Goal: Task Accomplishment & Management: Use online tool/utility

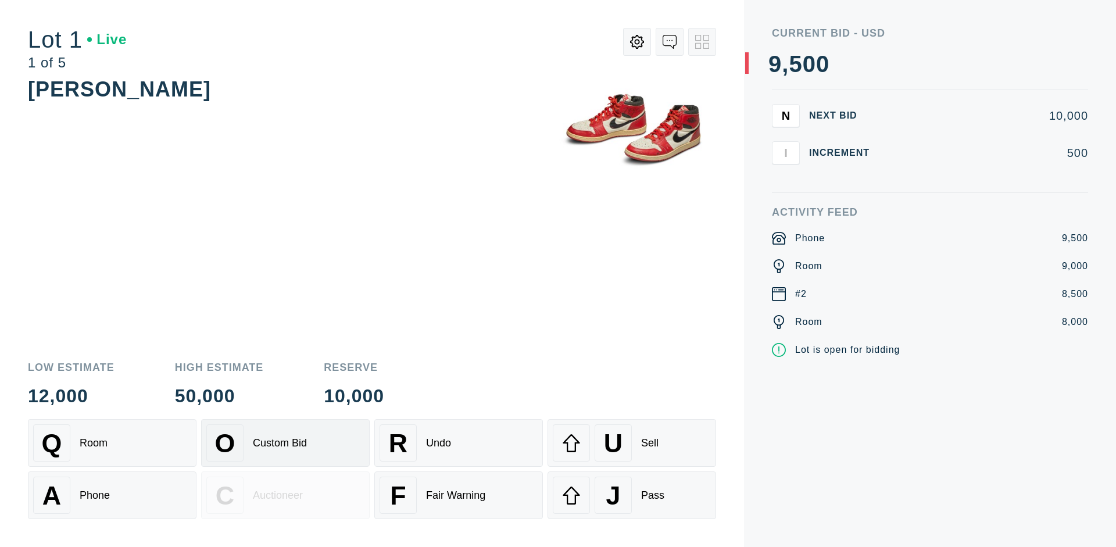
click at [285, 443] on div "Custom Bid" at bounding box center [280, 443] width 54 height 12
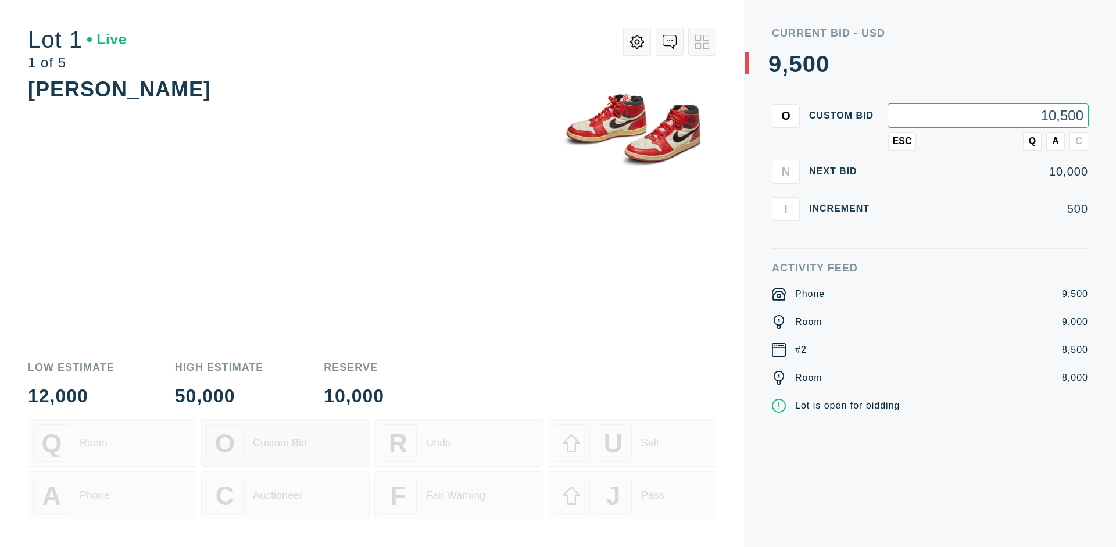
type input "10,500"
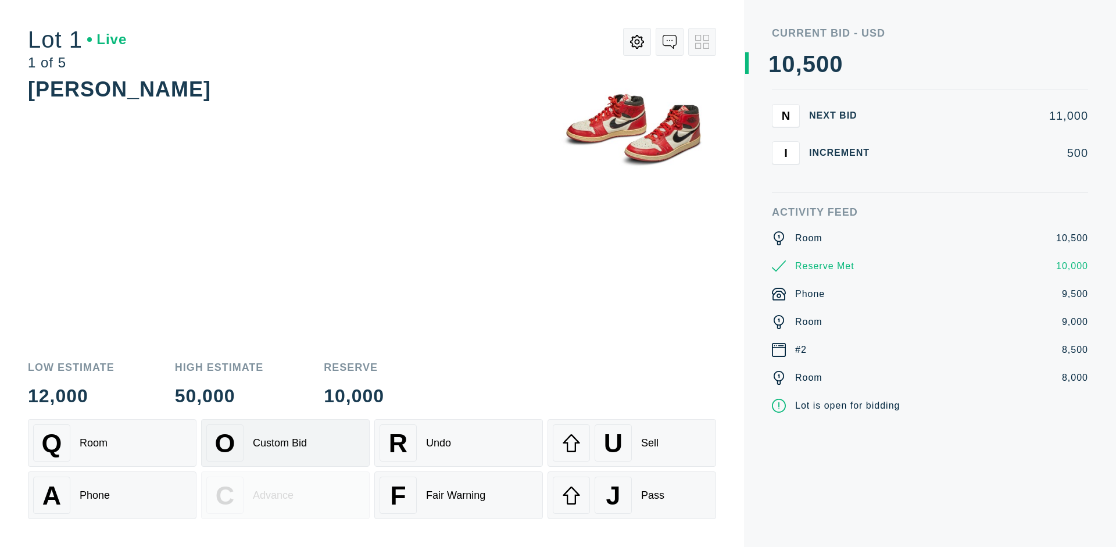
click at [285, 443] on div "Custom Bid" at bounding box center [280, 443] width 54 height 12
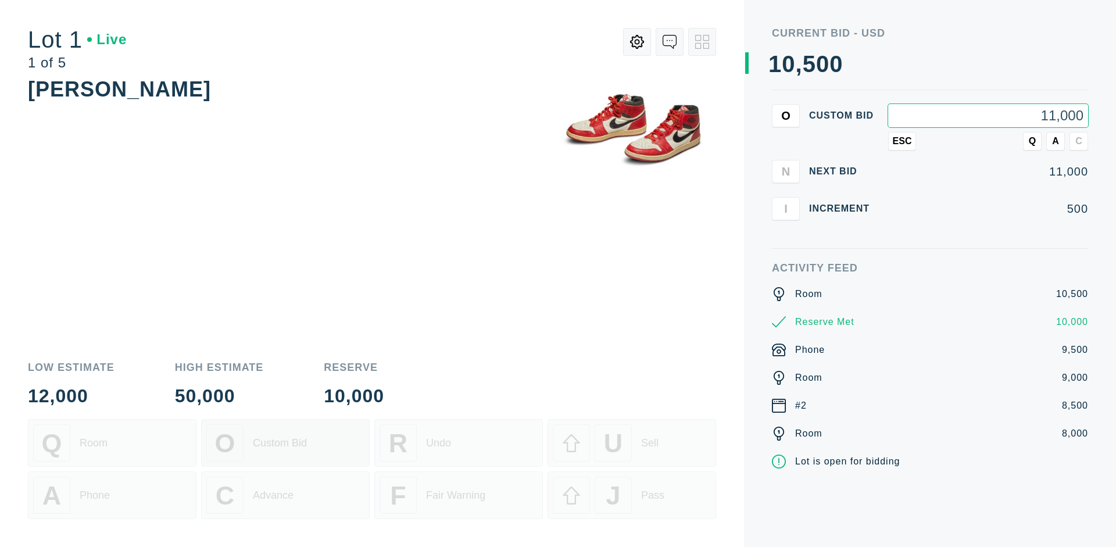
type input "11,000"
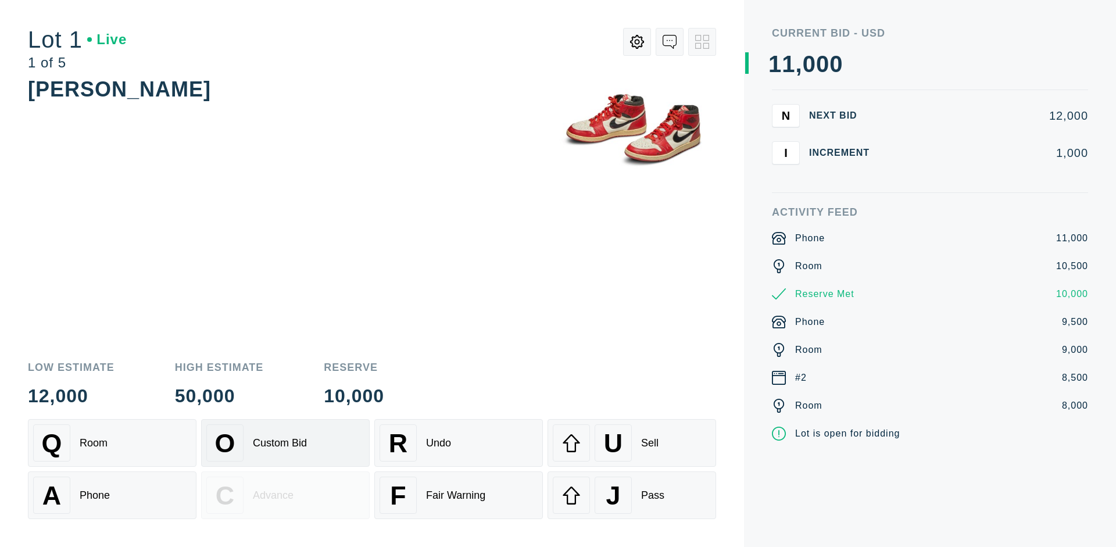
click at [112, 443] on div "Q Room" at bounding box center [112, 442] width 158 height 37
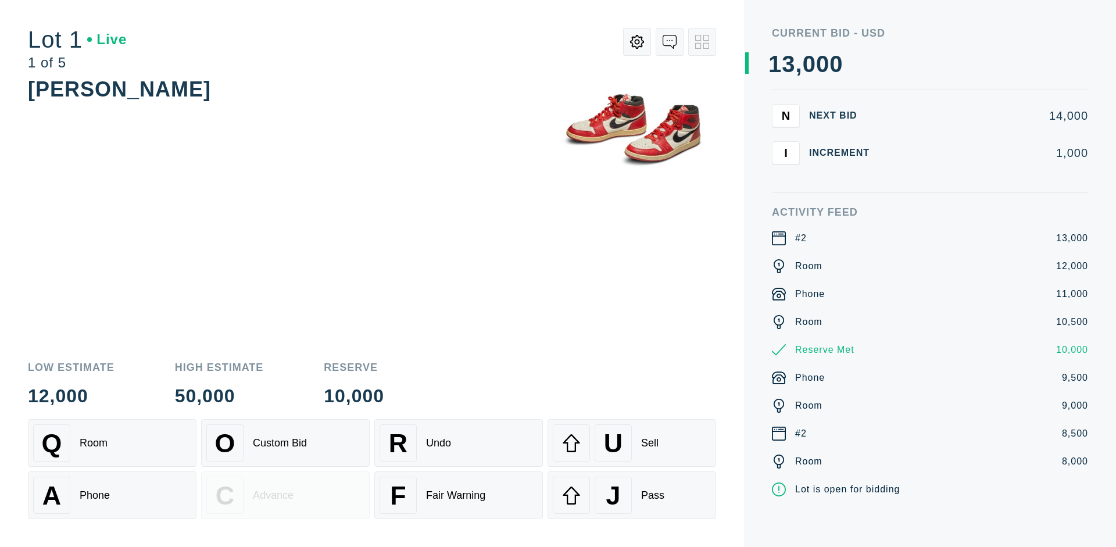
click at [112, 495] on div "A Phone" at bounding box center [112, 494] width 158 height 37
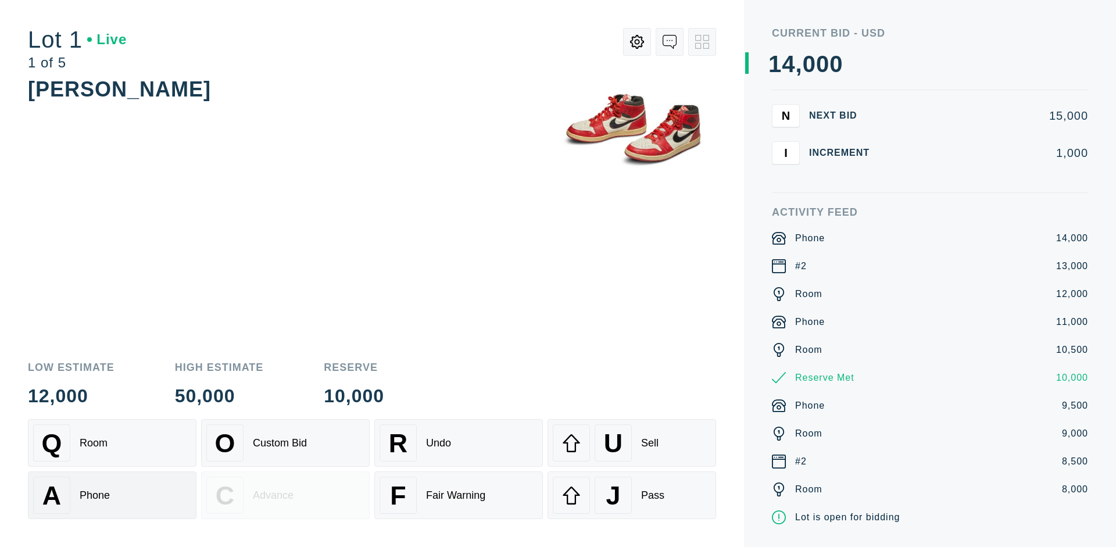
click at [112, 443] on div "Q Room" at bounding box center [112, 442] width 158 height 37
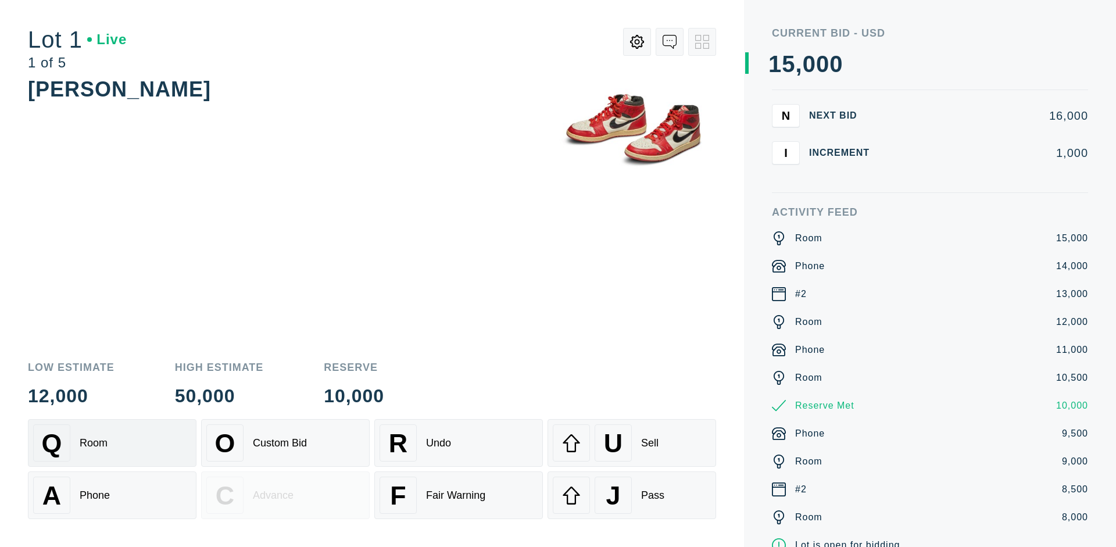
click at [458, 443] on div "R Undo" at bounding box center [458, 442] width 158 height 37
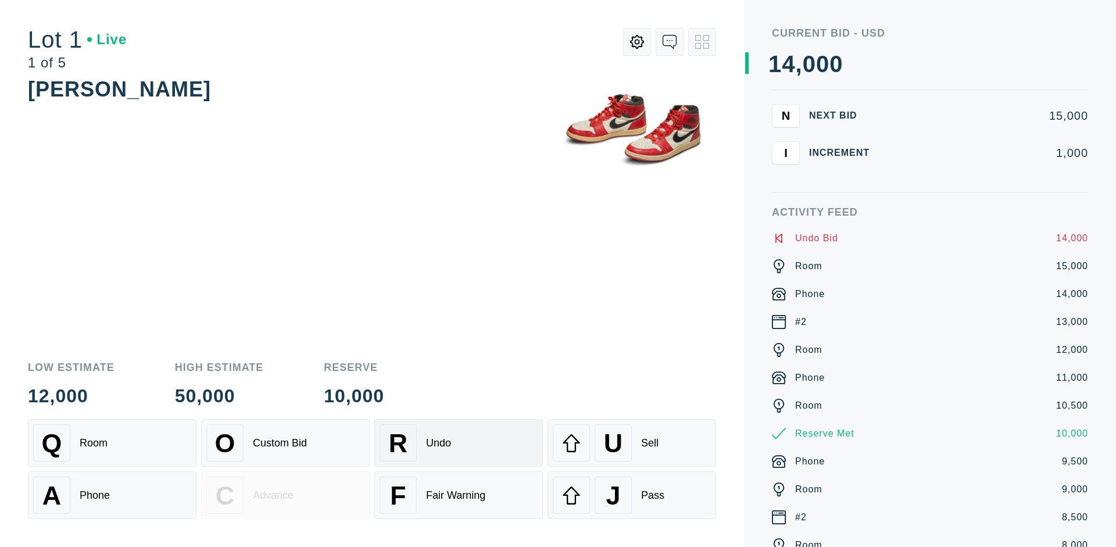
click at [112, 443] on div "Q Room" at bounding box center [112, 442] width 158 height 37
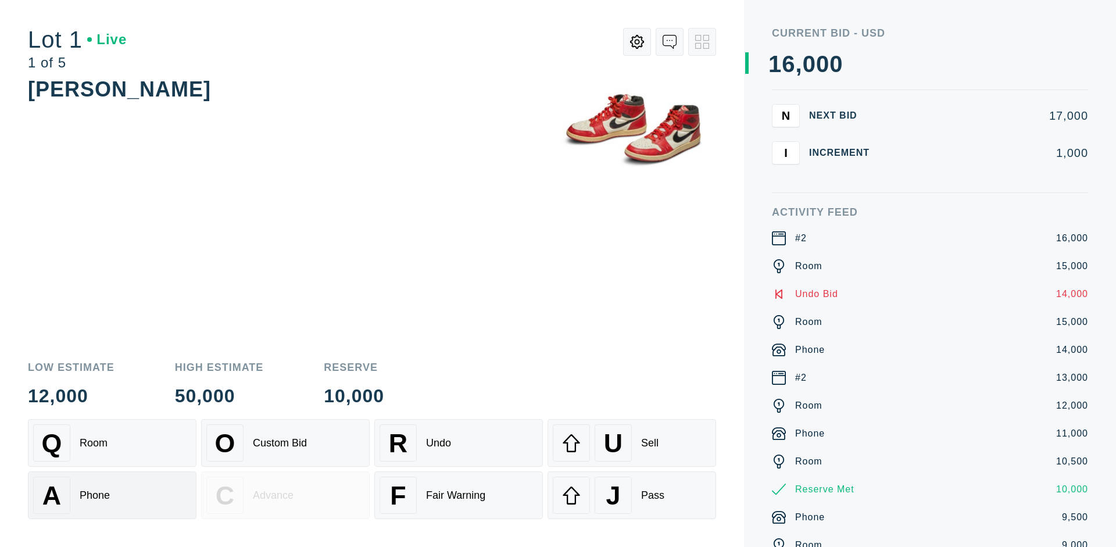
click at [112, 495] on div "A Phone" at bounding box center [112, 494] width 158 height 37
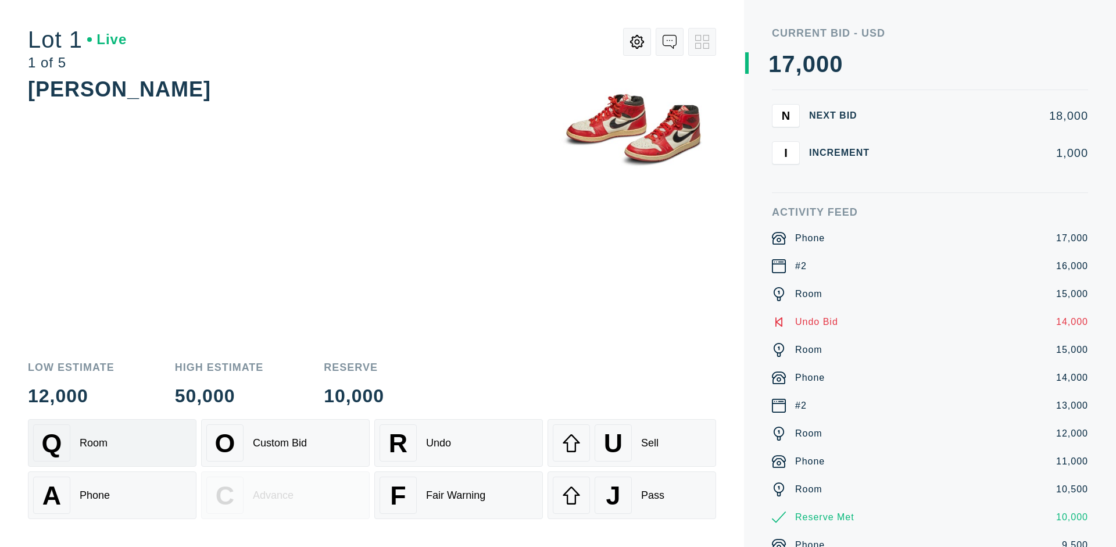
click at [112, 443] on div "Q Room" at bounding box center [112, 442] width 158 height 37
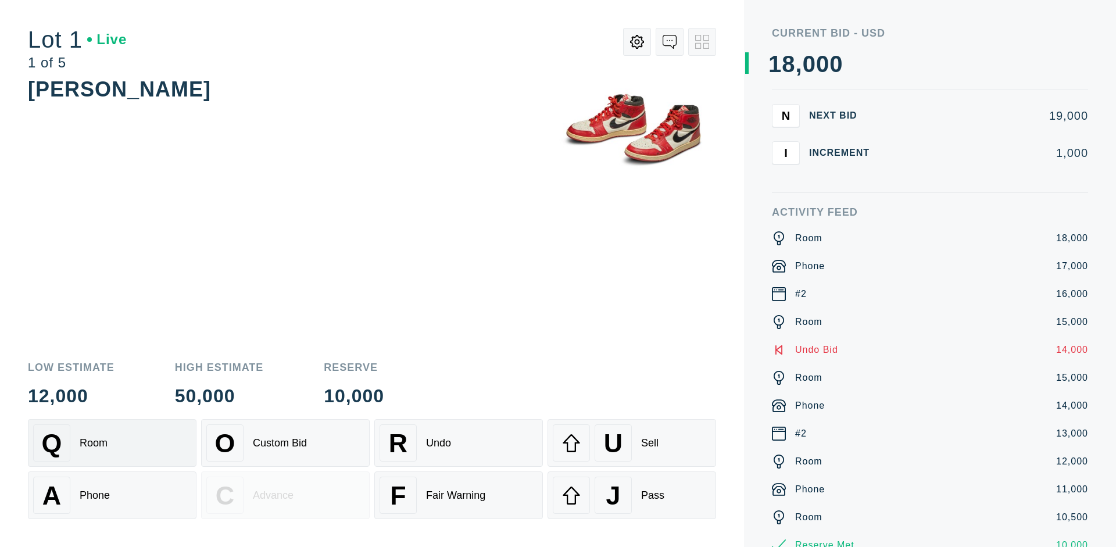
click at [458, 443] on div "R Undo" at bounding box center [458, 442] width 158 height 37
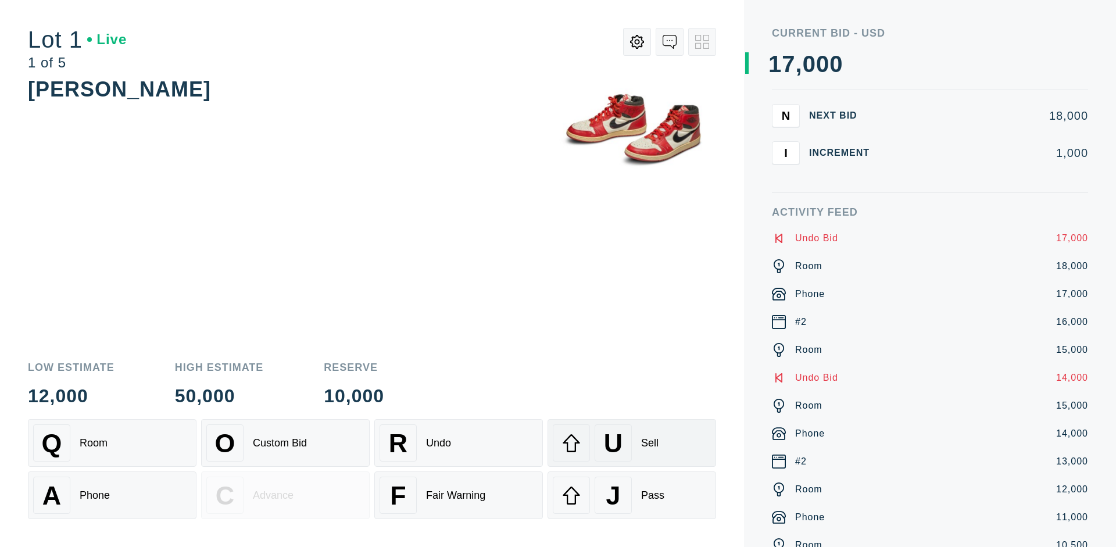
click at [632, 443] on div "U Sell" at bounding box center [632, 442] width 158 height 37
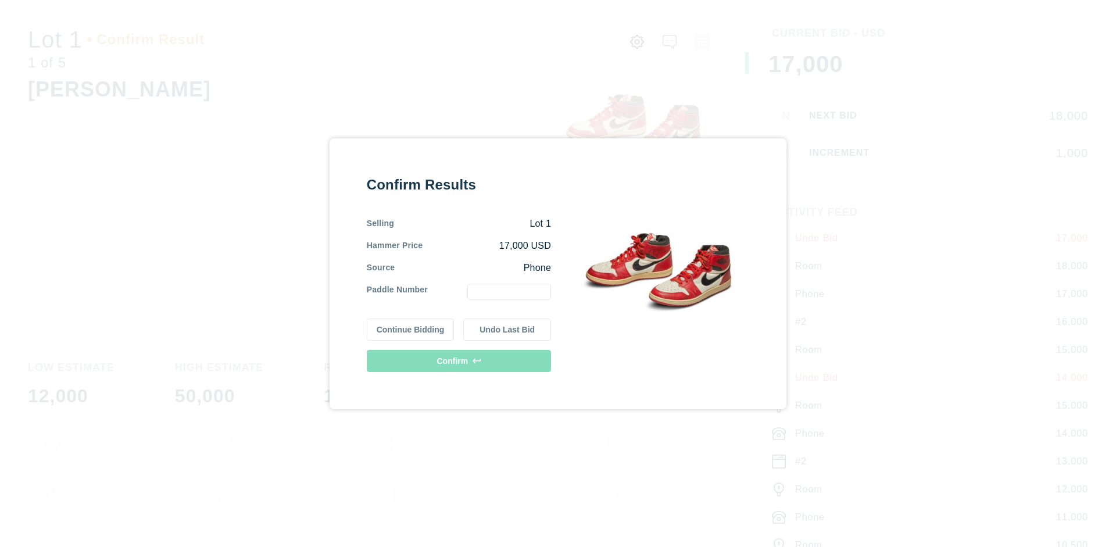
click at [411, 329] on button "Continue Bidding" at bounding box center [411, 329] width 88 height 22
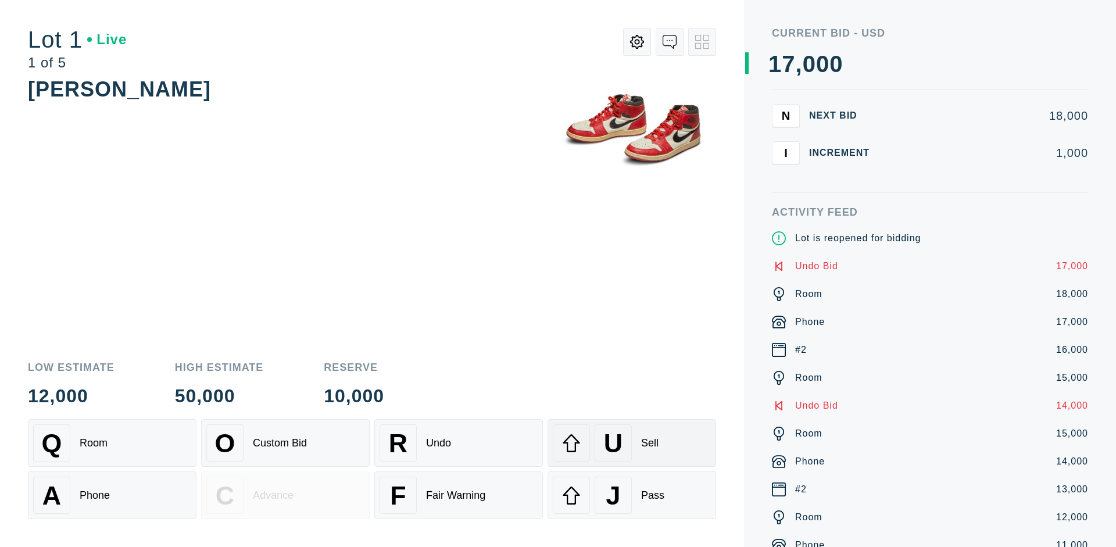
click at [632, 443] on div "U Sell" at bounding box center [632, 442] width 158 height 37
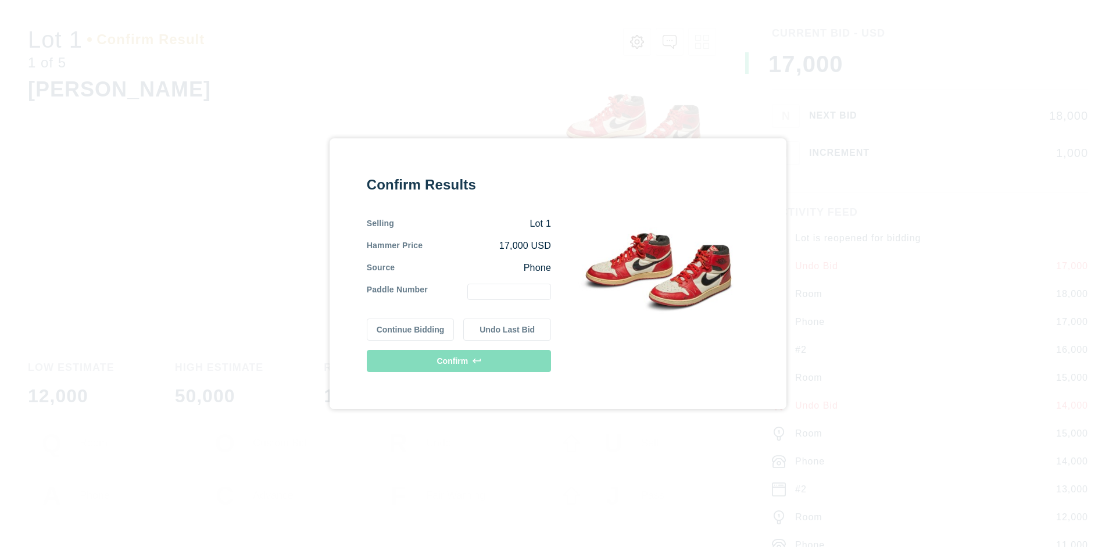
click at [507, 329] on button "Undo Last Bid" at bounding box center [507, 329] width 88 height 22
click at [411, 327] on button "Continue Bidding" at bounding box center [411, 328] width 88 height 22
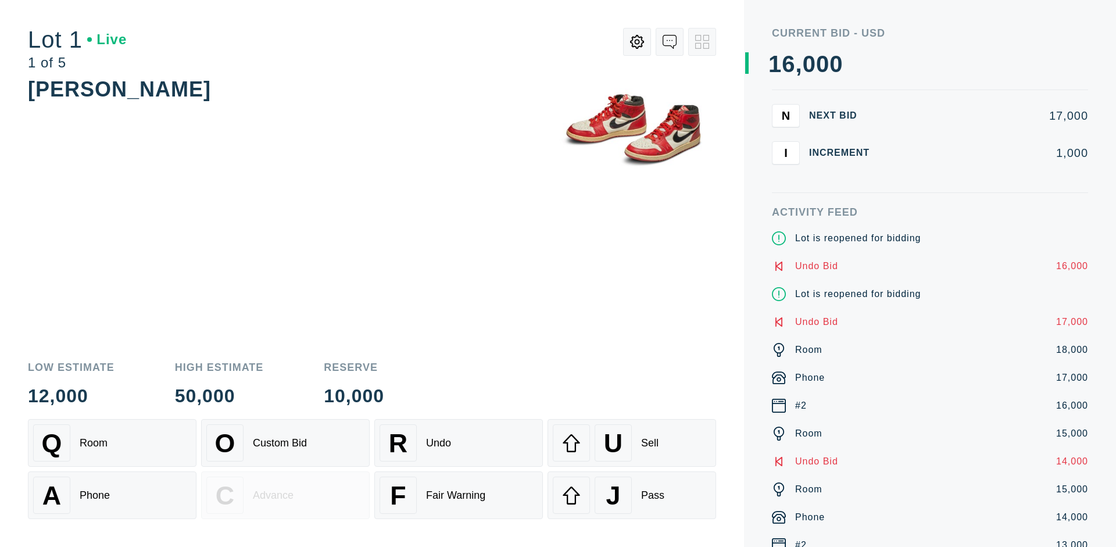
click at [632, 495] on div "J Pass" at bounding box center [632, 494] width 158 height 37
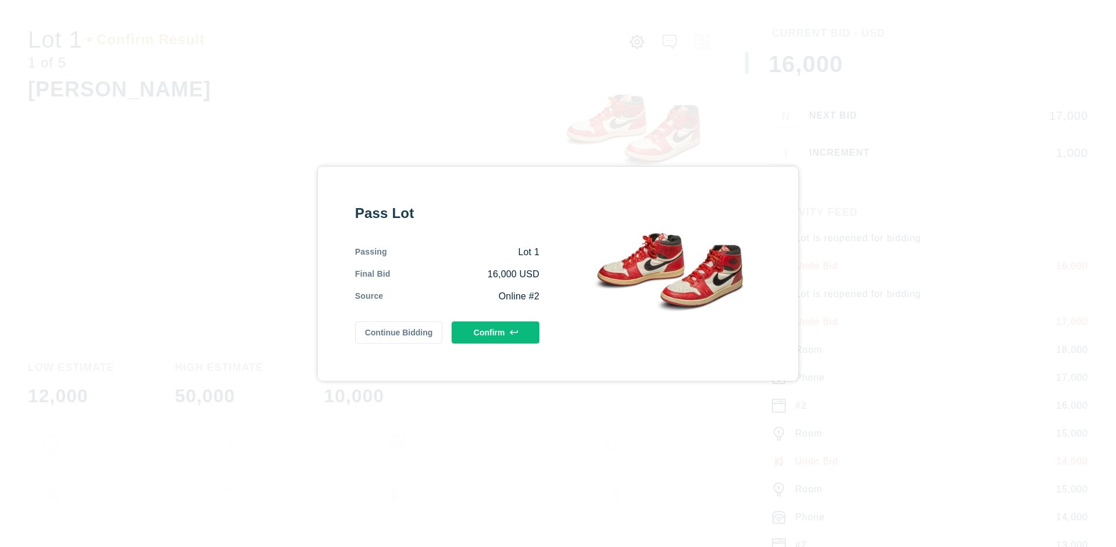
click at [496, 332] on button "Confirm" at bounding box center [495, 332] width 88 height 22
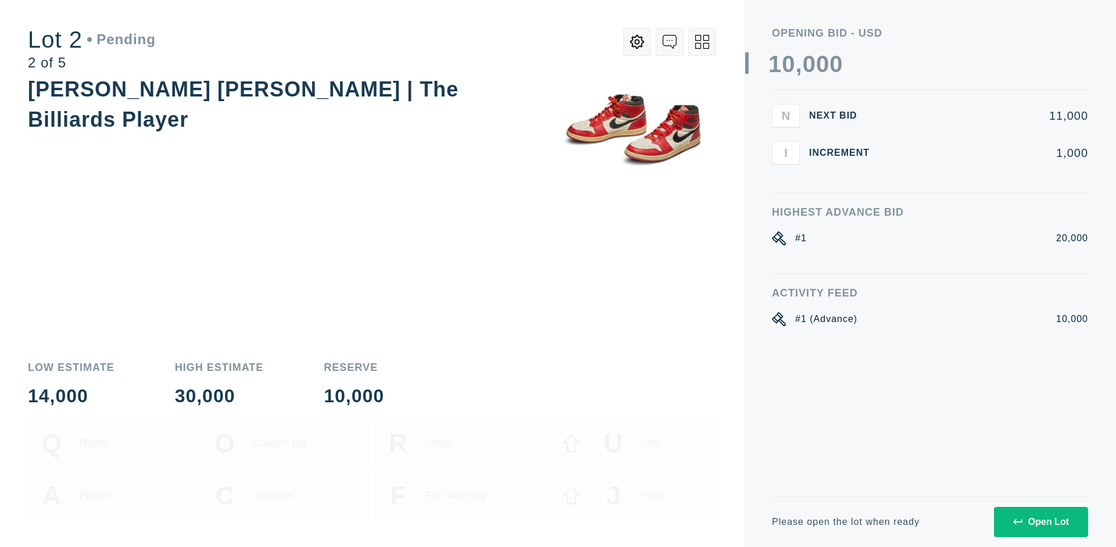
click at [1040, 521] on div "Open Lot" at bounding box center [1041, 522] width 56 height 10
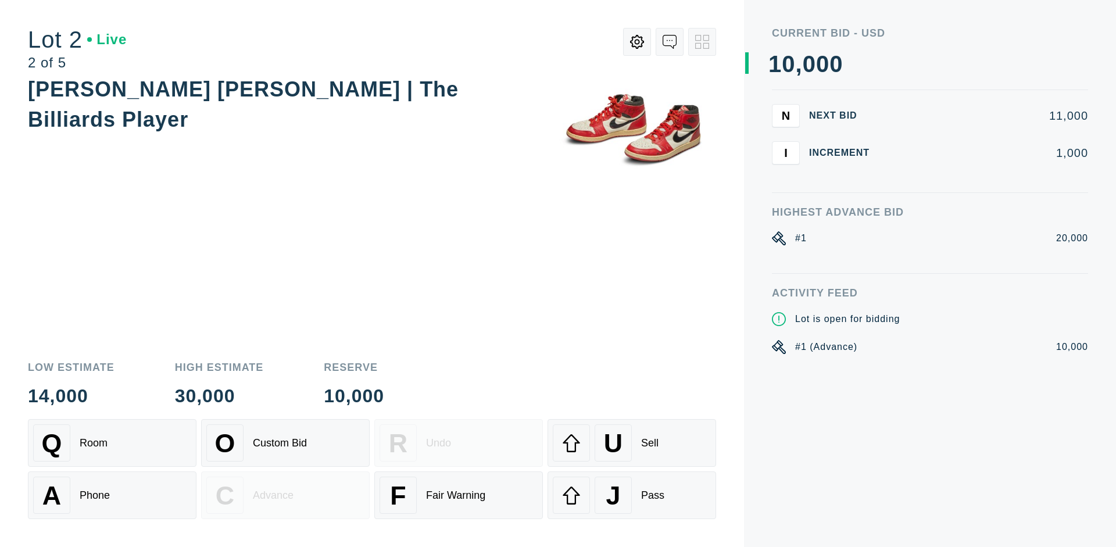
click at [112, 443] on div "Q Room" at bounding box center [112, 442] width 158 height 37
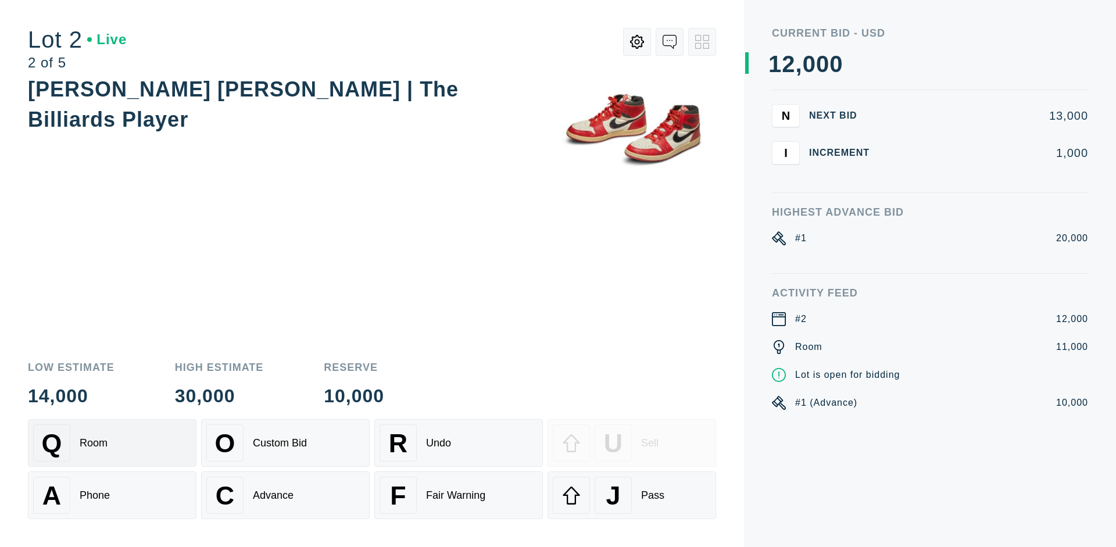
click at [285, 495] on div "Advance" at bounding box center [273, 495] width 41 height 12
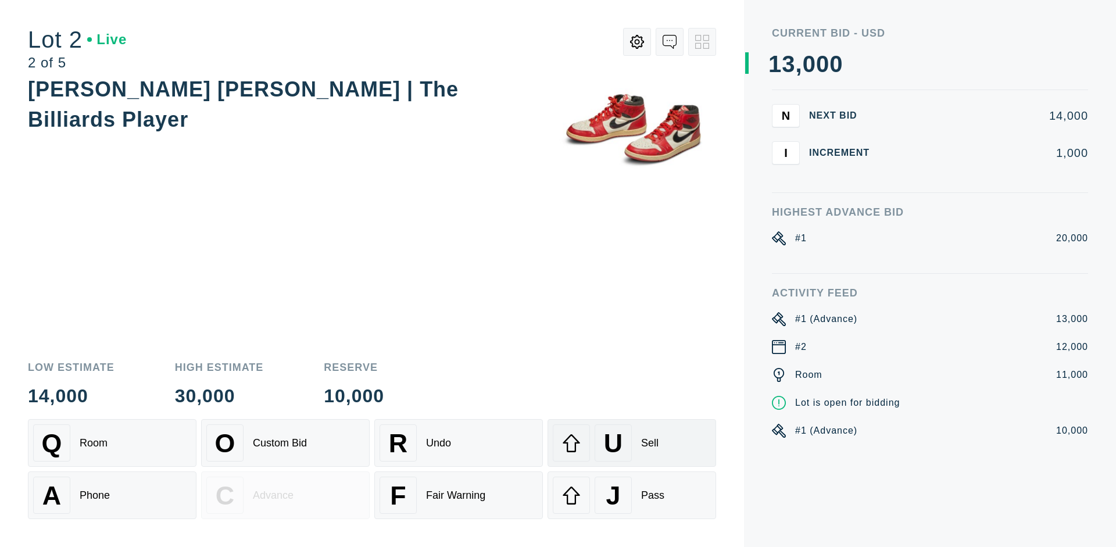
click at [632, 443] on div "U Sell" at bounding box center [632, 442] width 158 height 37
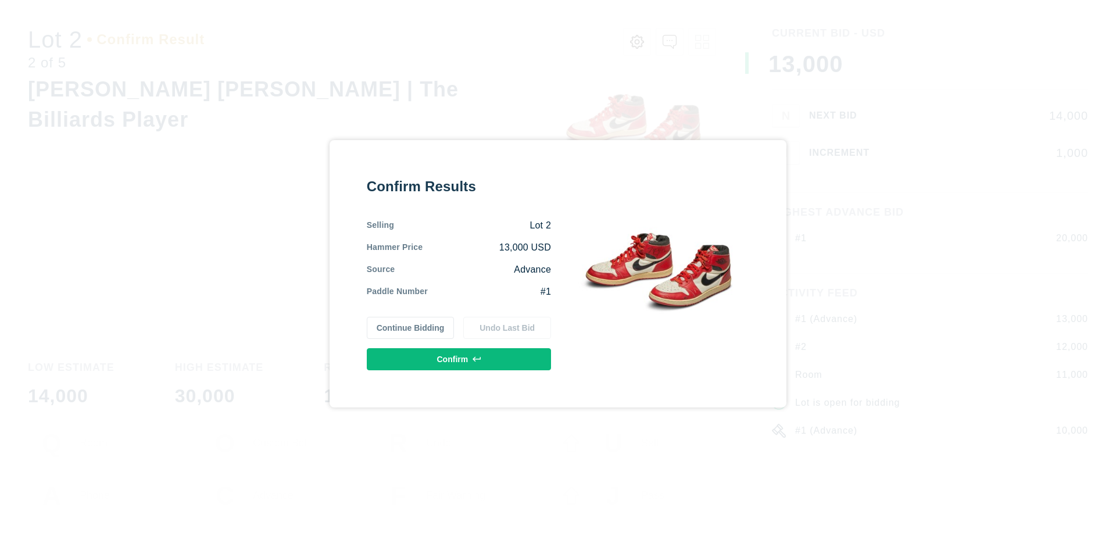
click at [459, 359] on button "Confirm" at bounding box center [459, 359] width 184 height 22
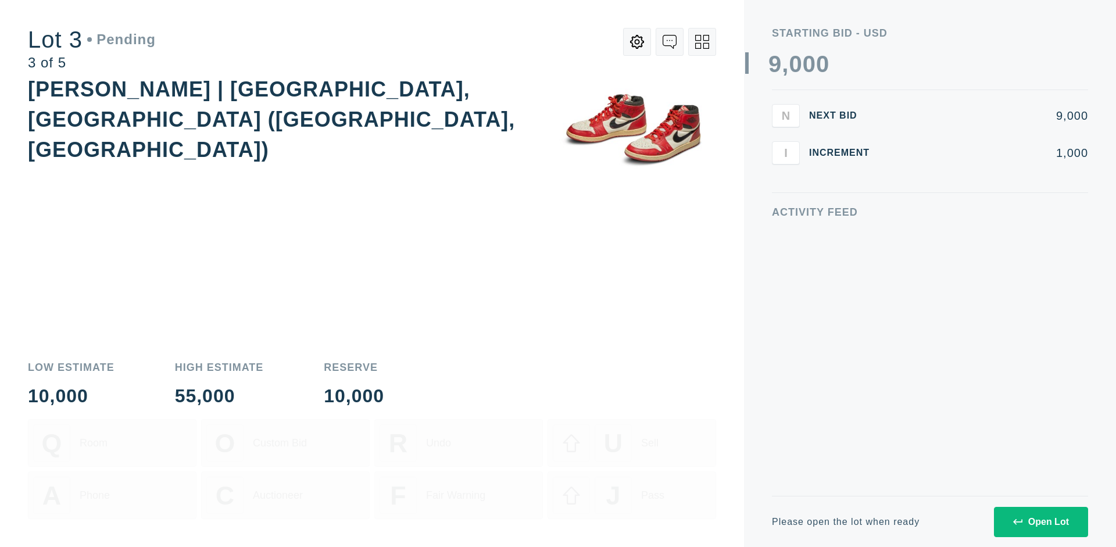
click at [1040, 521] on div "Open Lot" at bounding box center [1041, 522] width 56 height 10
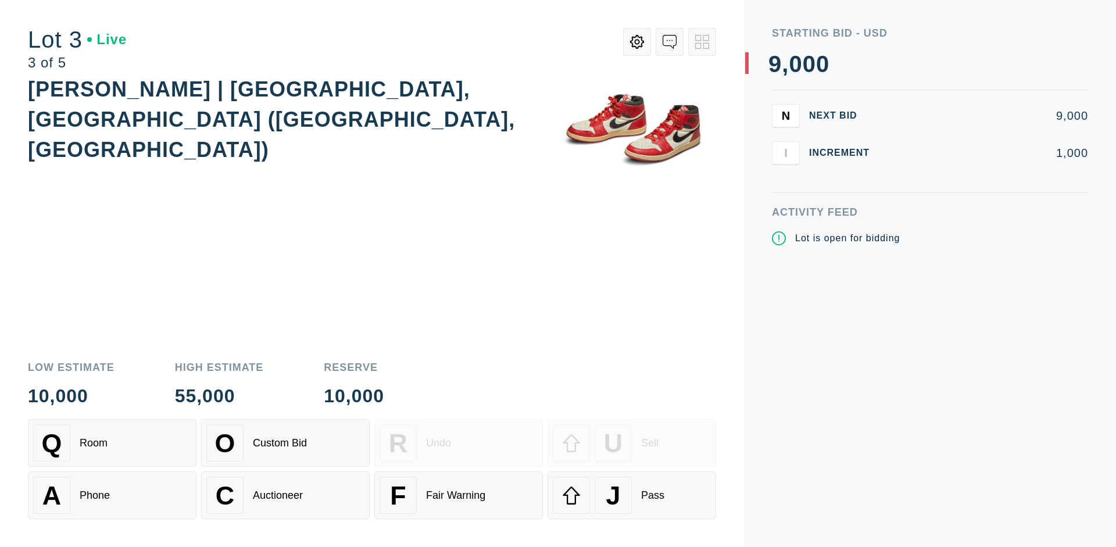
click at [632, 495] on div "J Pass" at bounding box center [632, 494] width 158 height 37
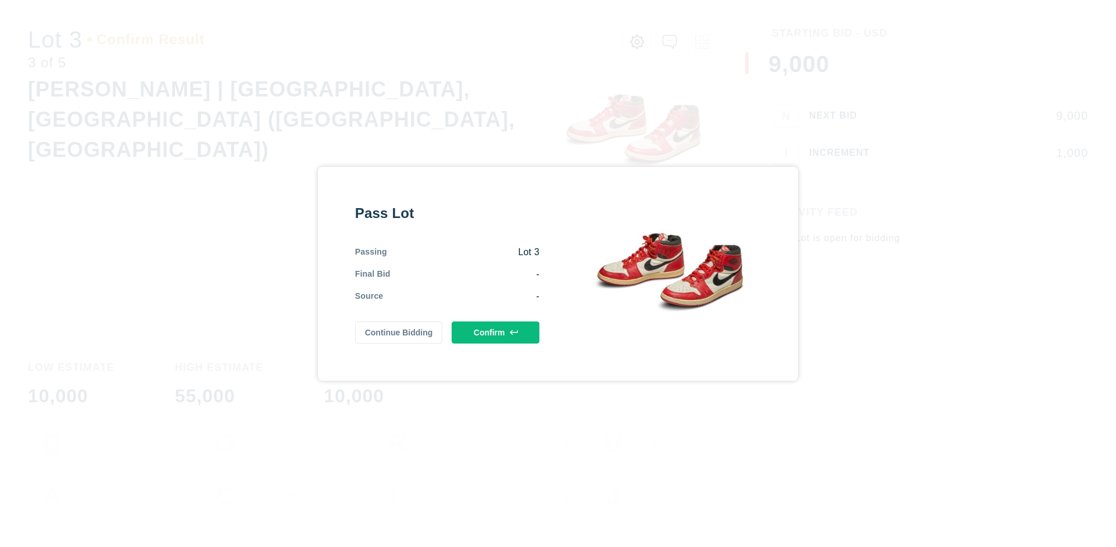
click at [496, 332] on button "Confirm" at bounding box center [495, 332] width 88 height 22
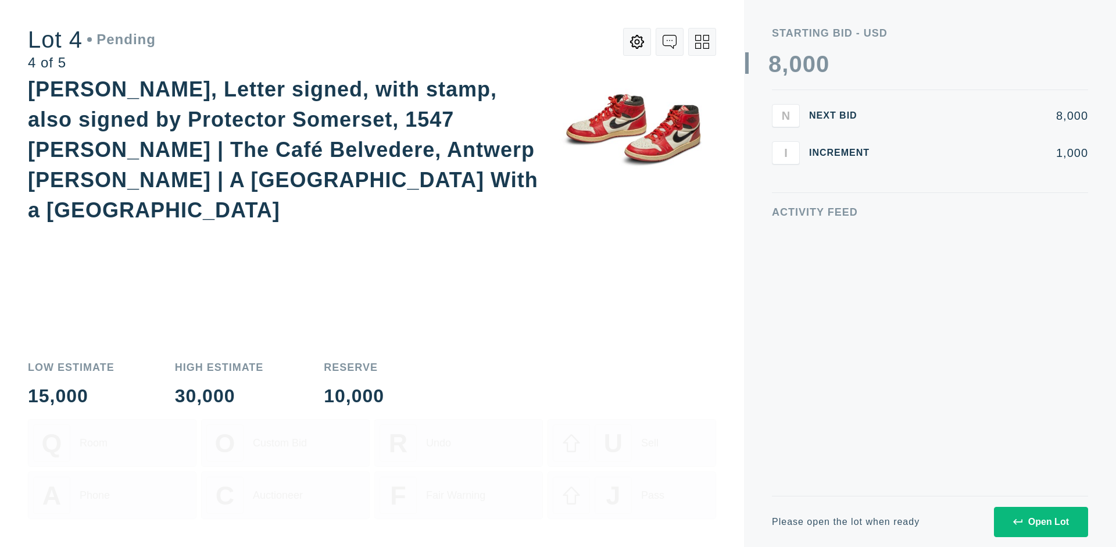
click at [1040, 521] on div "Open Lot" at bounding box center [1041, 522] width 56 height 10
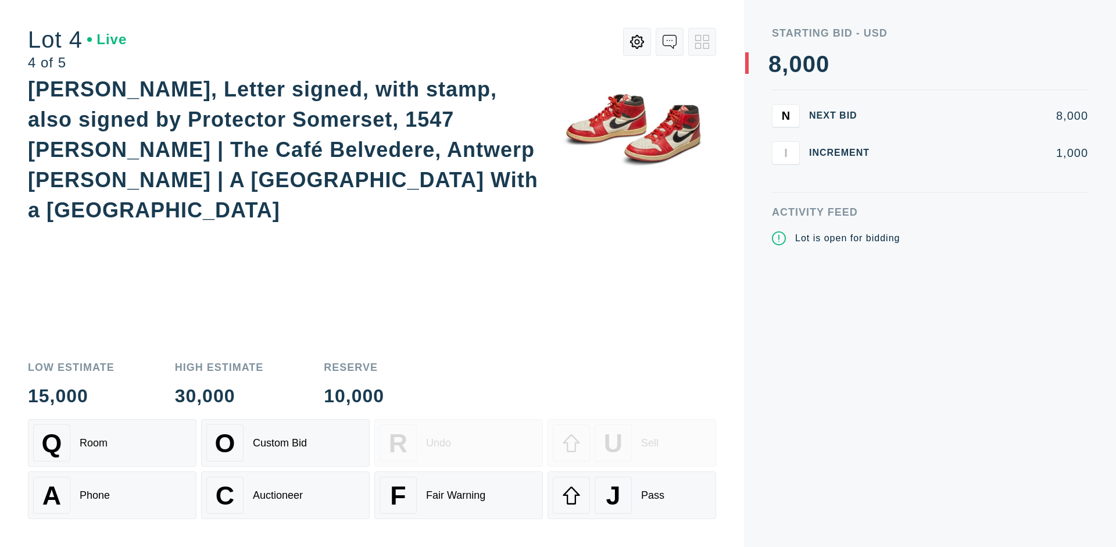
click at [112, 443] on div "Q Room" at bounding box center [112, 442] width 158 height 37
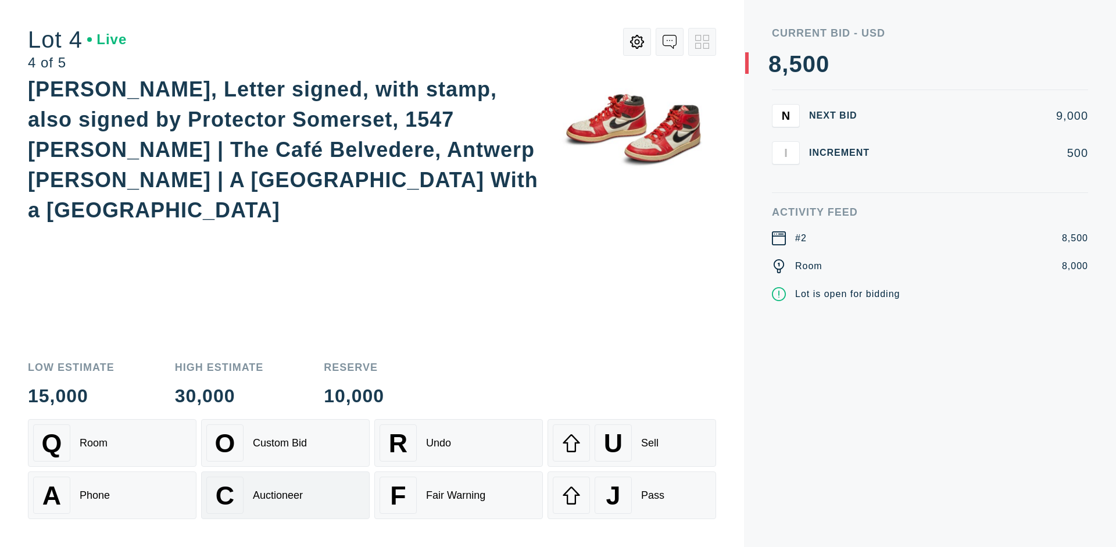
click at [285, 495] on div "Auctioneer" at bounding box center [278, 495] width 50 height 12
click at [632, 495] on div "J Pass" at bounding box center [632, 494] width 158 height 37
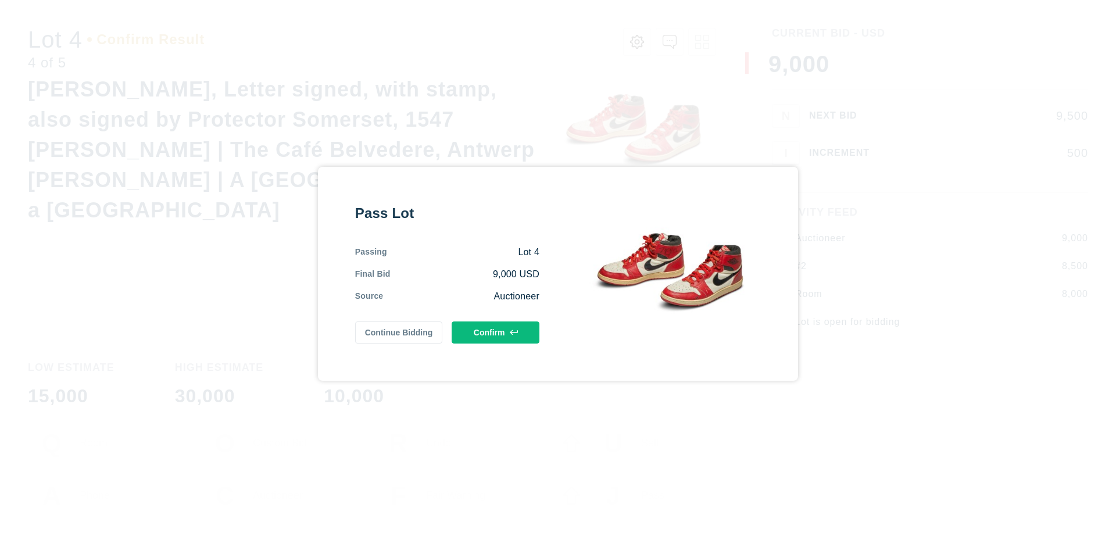
click at [496, 332] on button "Confirm" at bounding box center [495, 332] width 88 height 22
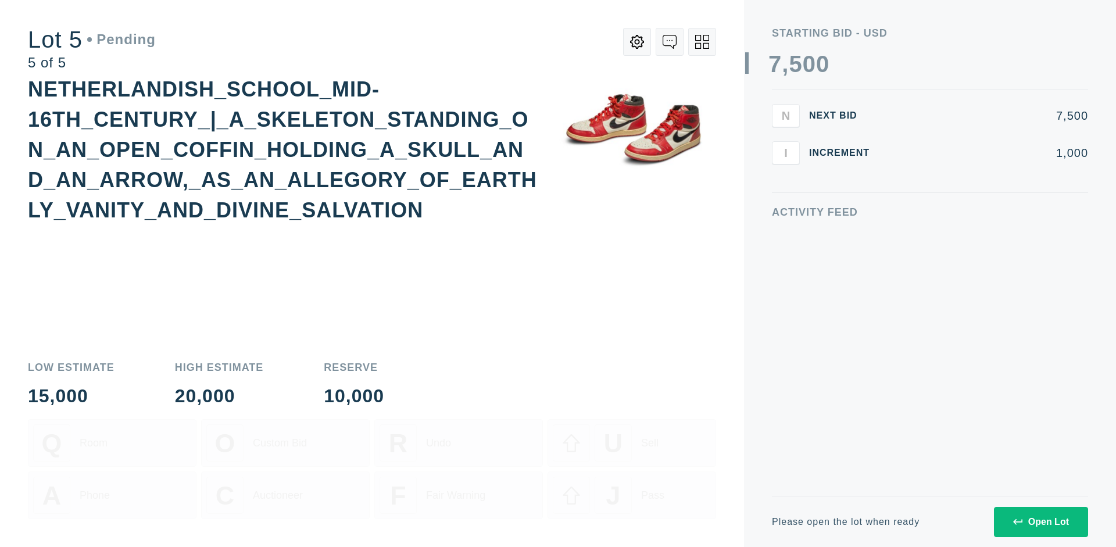
click at [1040, 521] on div "Open Lot" at bounding box center [1041, 522] width 56 height 10
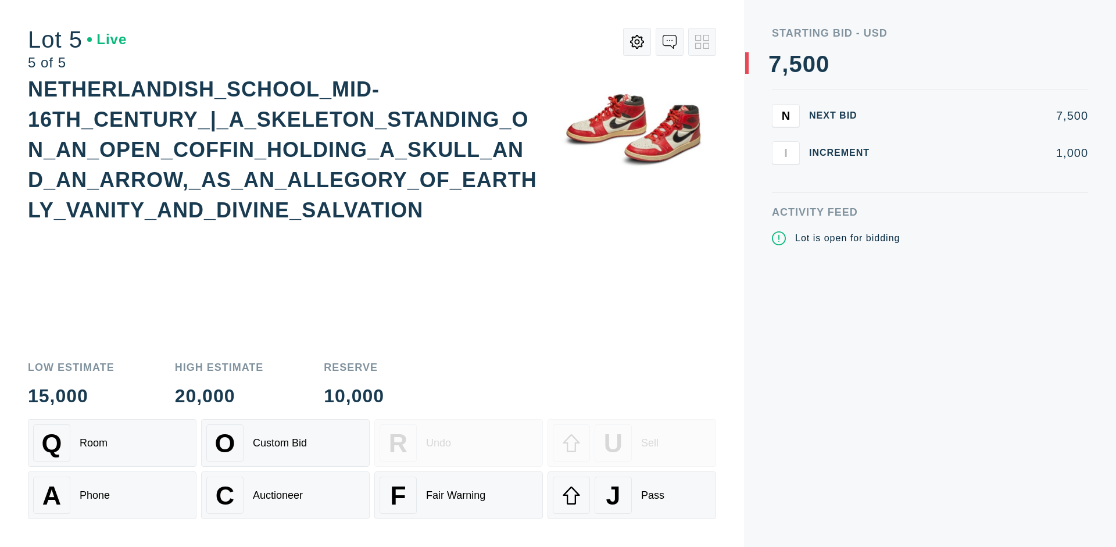
click at [112, 443] on div "Q Room" at bounding box center [112, 442] width 158 height 37
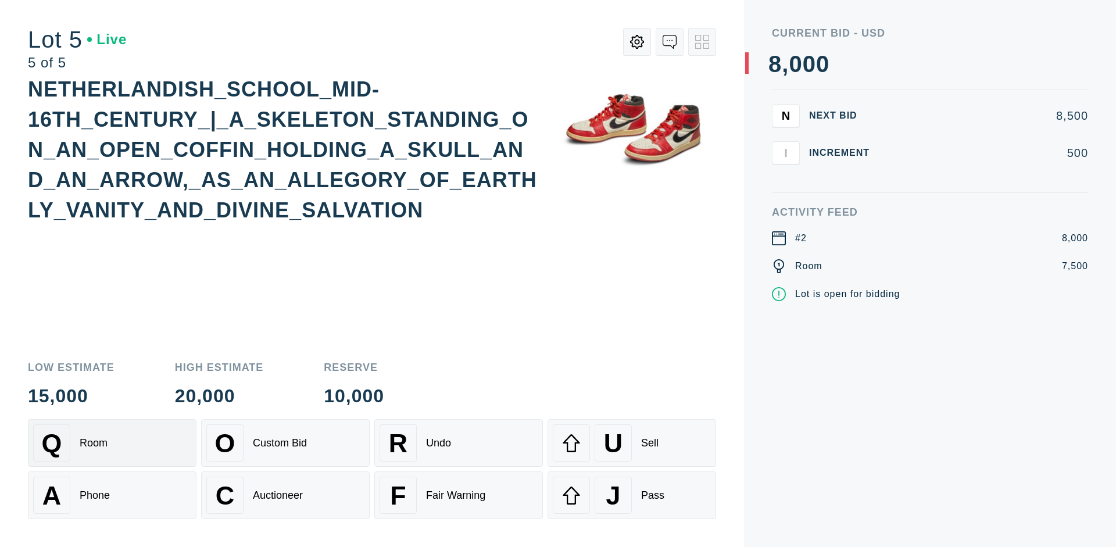
click at [112, 443] on div "Q Room" at bounding box center [112, 442] width 158 height 37
click at [632, 443] on div "U Sell" at bounding box center [632, 442] width 158 height 37
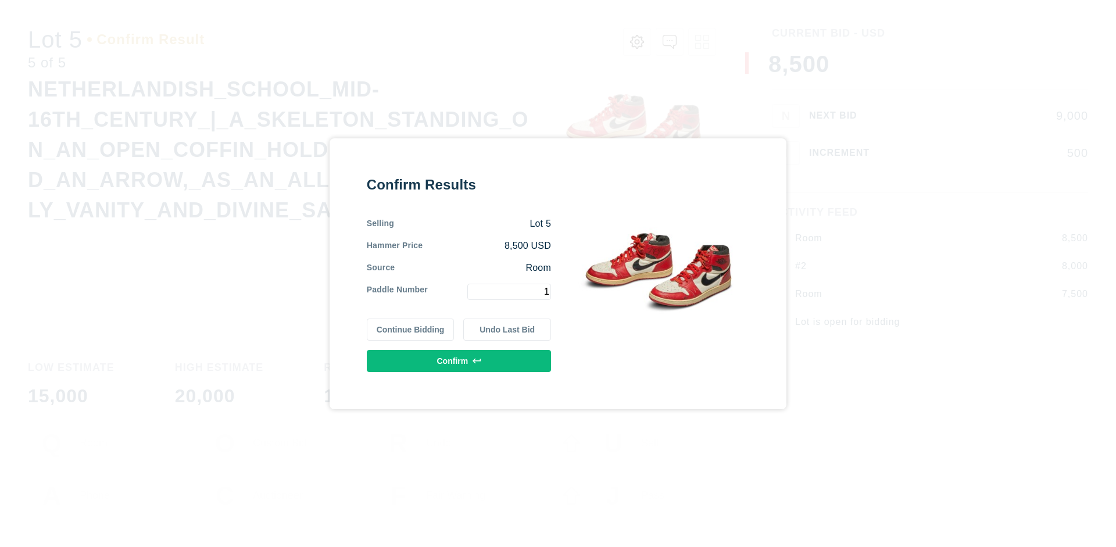
type input "1"
click at [459, 360] on button "Confirm" at bounding box center [459, 361] width 184 height 22
